Goal: Find specific page/section: Find specific page/section

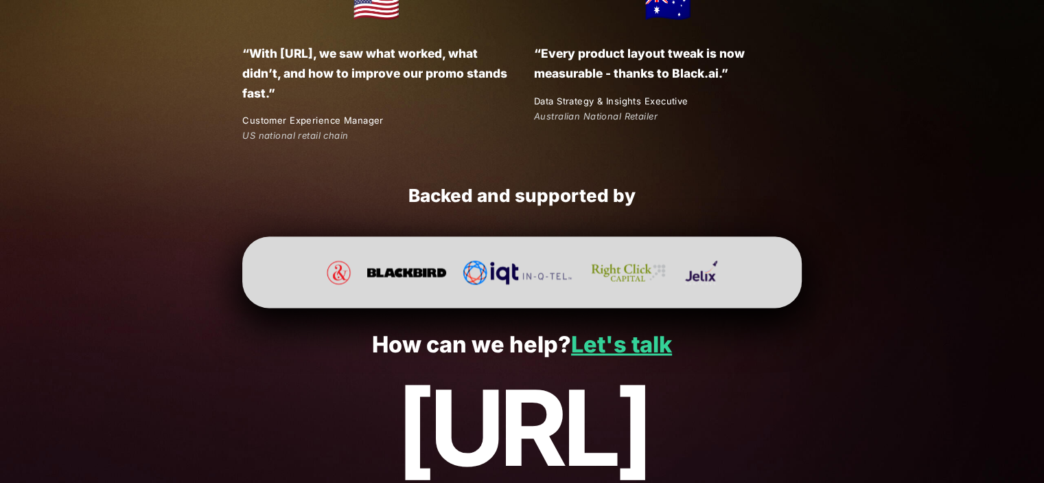
scroll to position [2609, 0]
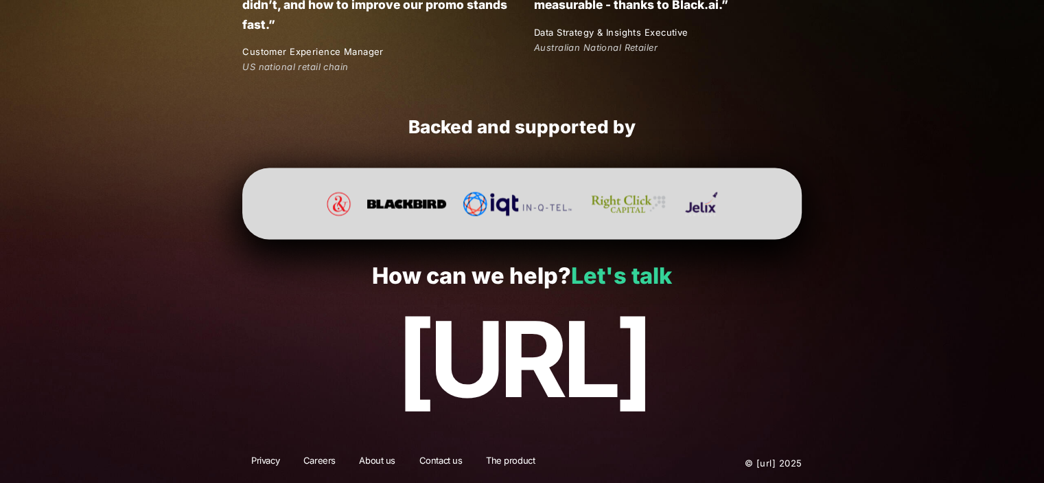
click at [647, 279] on link "Let's talk" at bounding box center [621, 275] width 101 height 27
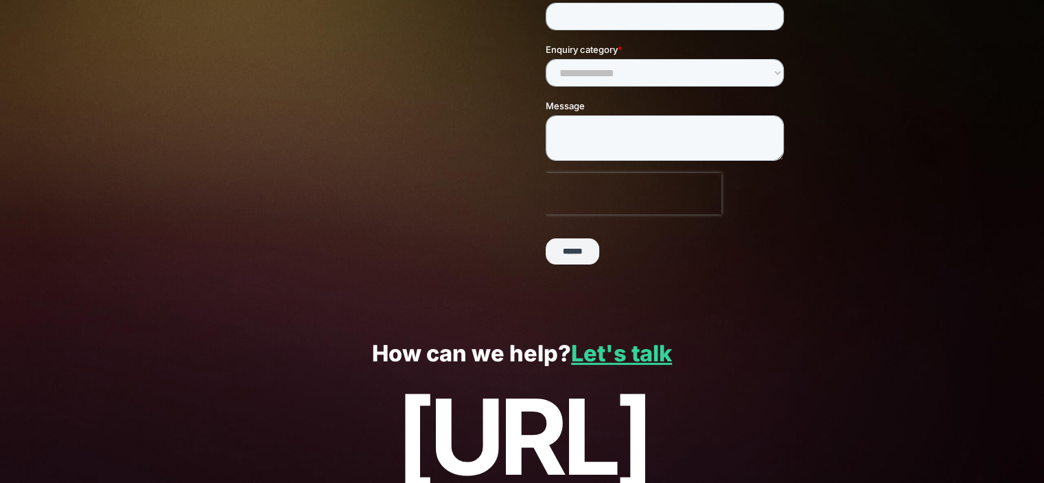
scroll to position [354, 0]
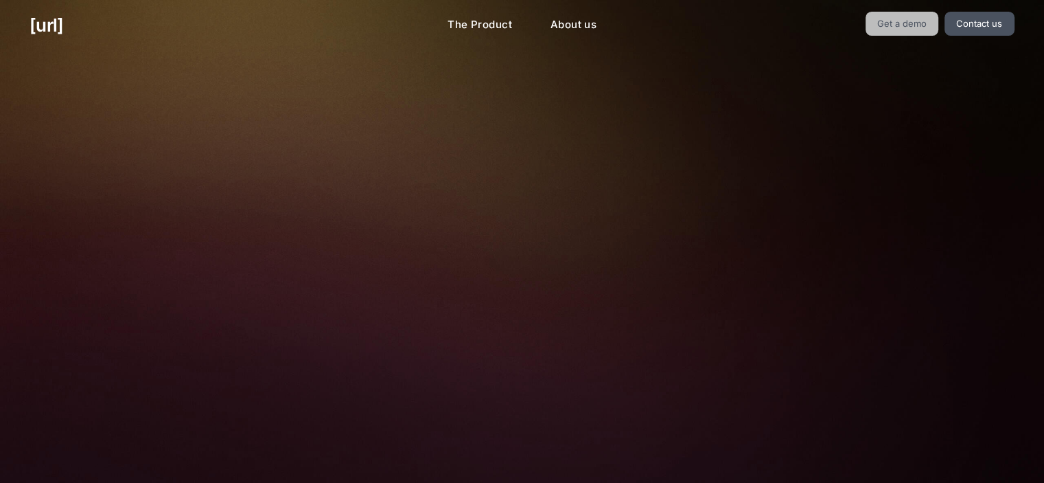
click at [918, 33] on link "Get a demo" at bounding box center [902, 24] width 73 height 24
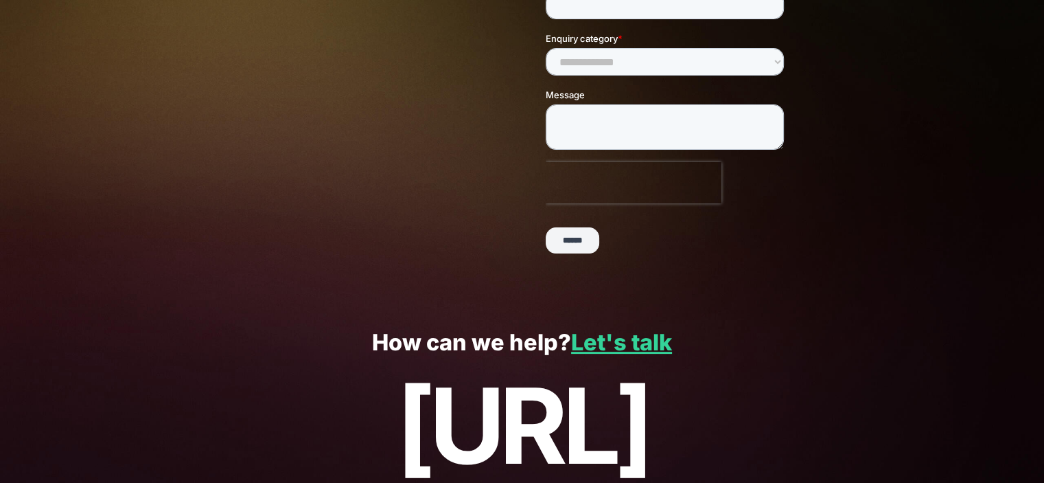
scroll to position [148, 0]
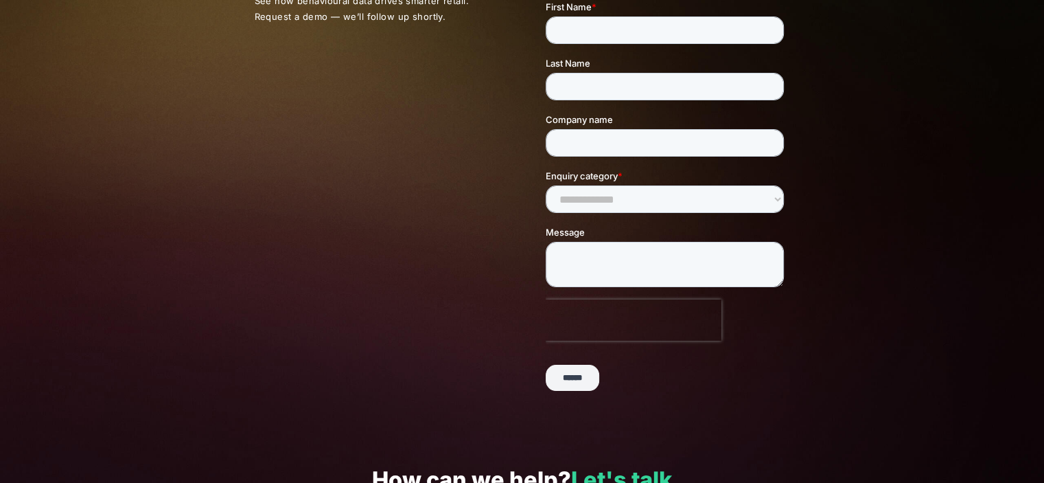
drag, startPoint x: 165, startPoint y: 30, endPoint x: 144, endPoint y: 30, distance: 20.6
